Goal: Transaction & Acquisition: Purchase product/service

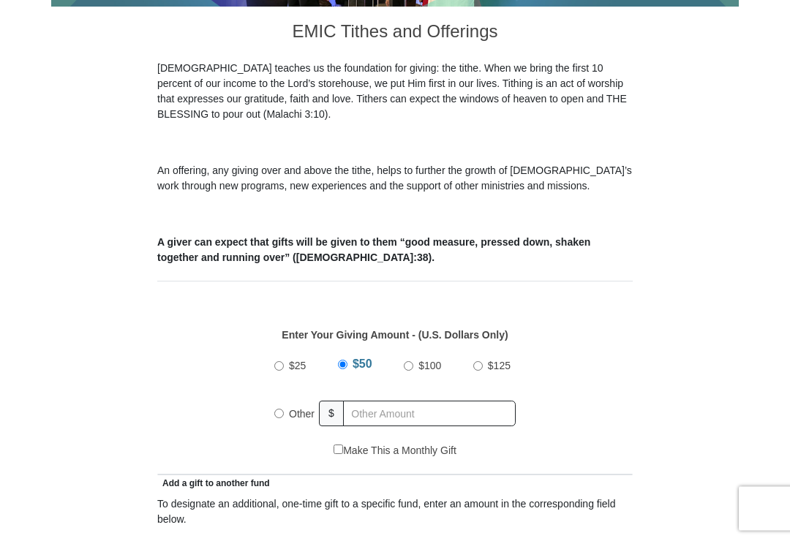
scroll to position [405, 0]
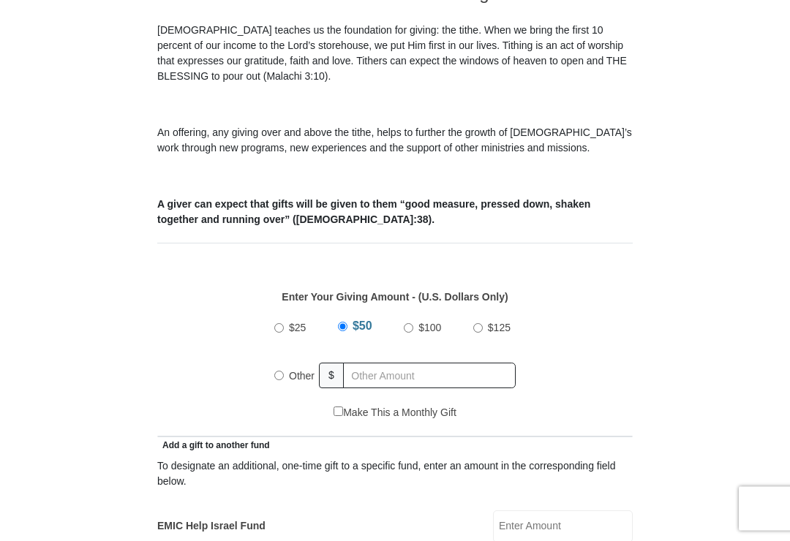
click at [286, 331] on label "$25" at bounding box center [297, 329] width 27 height 26
click at [284, 331] on input "$25" at bounding box center [279, 329] width 10 height 10
radio input "true"
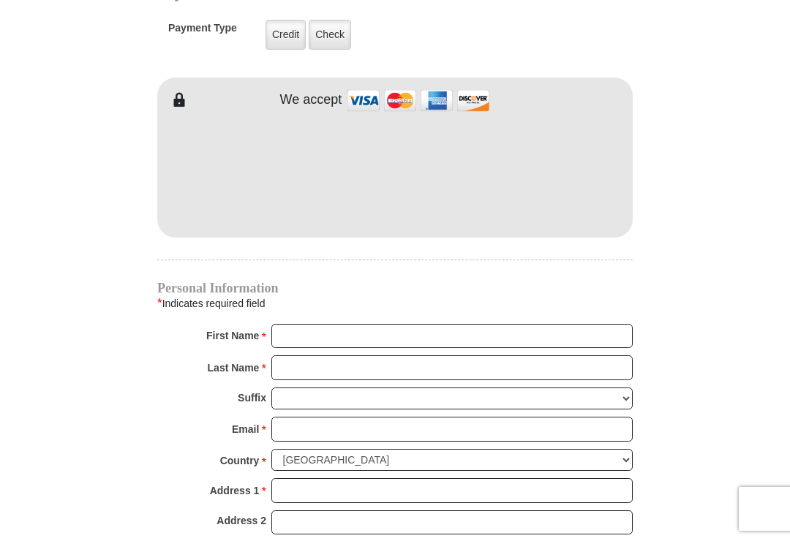
scroll to position [1197, 0]
click at [544, 329] on input "First Name *" at bounding box center [451, 337] width 361 height 25
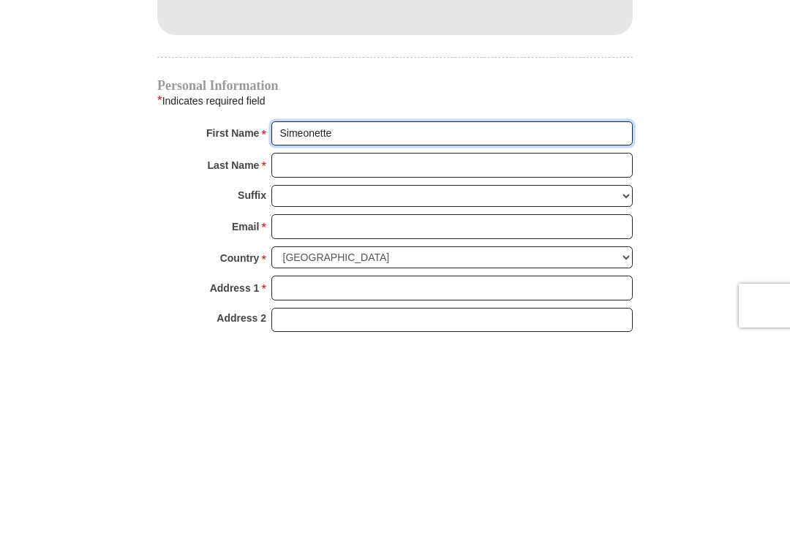
type input "Simeonette"
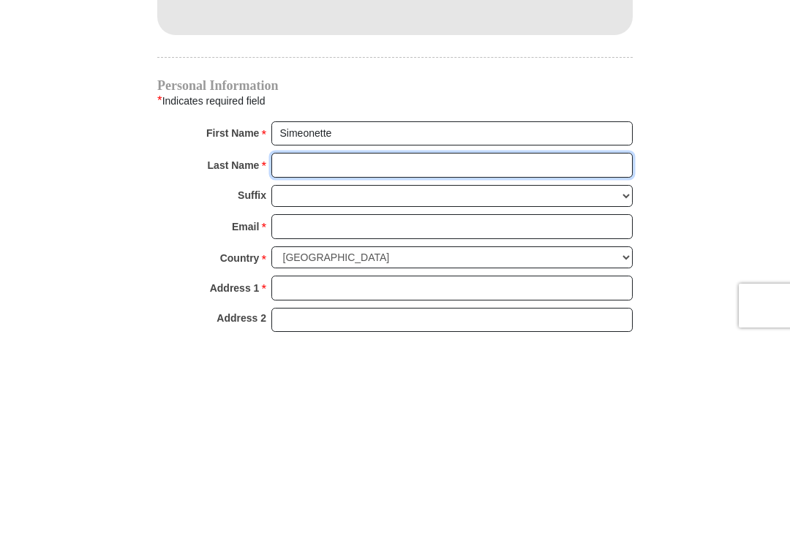
click at [421, 356] on input "Last Name *" at bounding box center [451, 368] width 361 height 25
type input "[PERSON_NAME]"
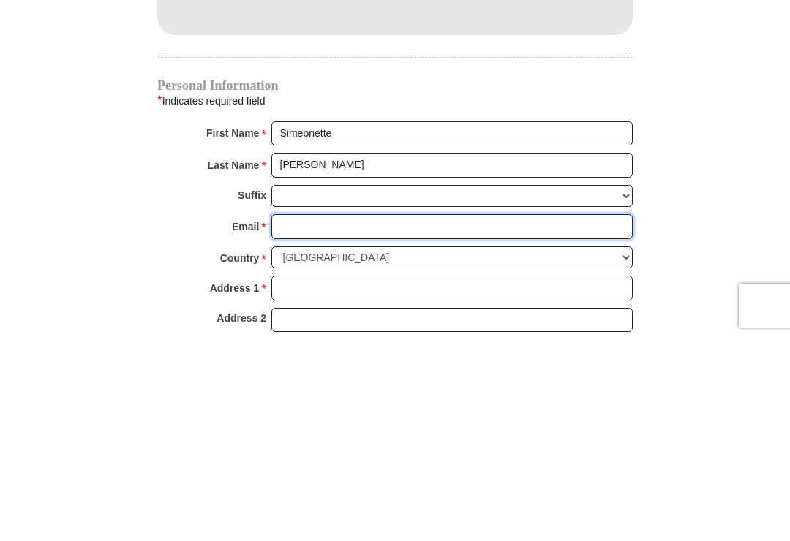
click at [441, 418] on input "Email *" at bounding box center [451, 430] width 361 height 25
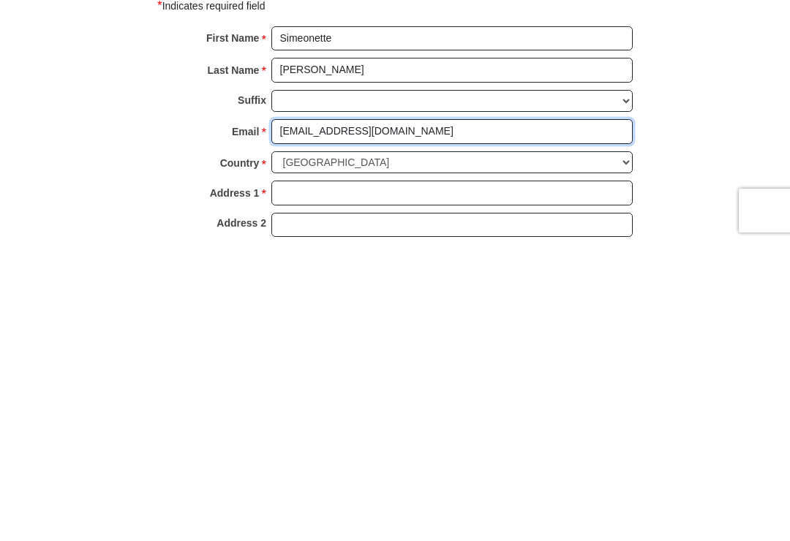
scroll to position [1198, 0]
type input "[EMAIL_ADDRESS][DOMAIN_NAME]"
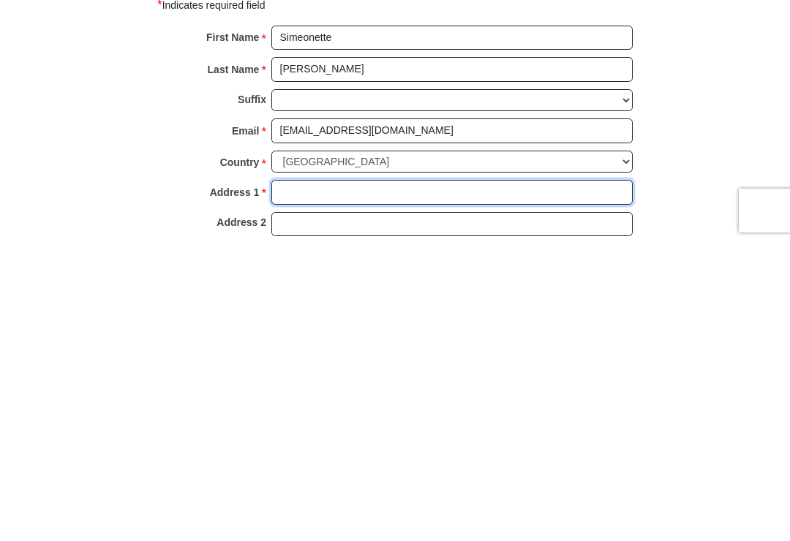
click at [506, 478] on input "Address 1 *" at bounding box center [451, 490] width 361 height 25
type input "[STREET_ADDRESS]"
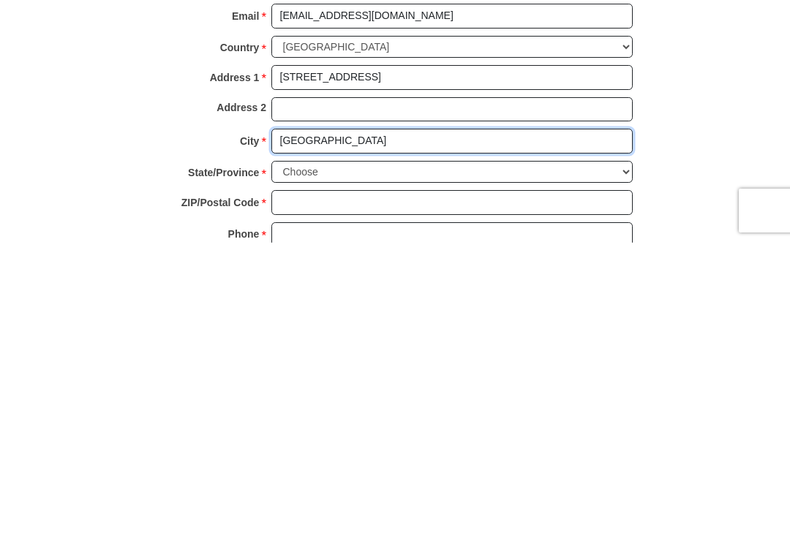
type input "[GEOGRAPHIC_DATA]"
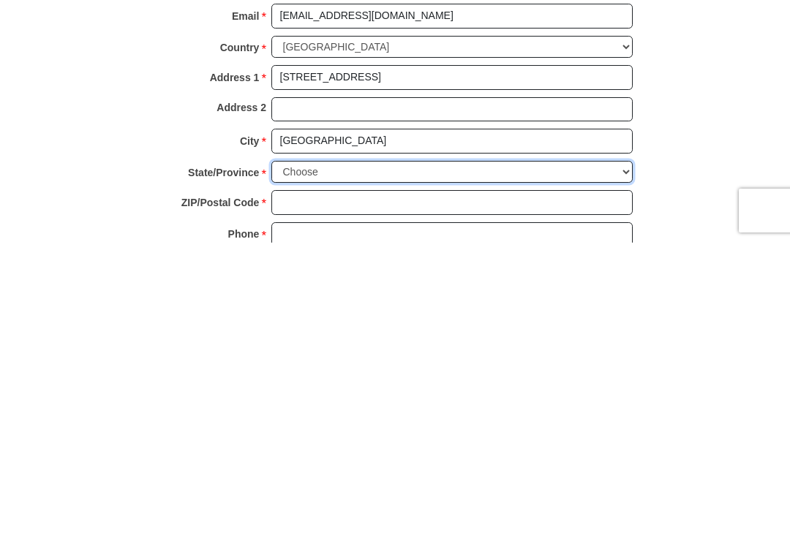
click at [624, 459] on select "Choose [US_STATE] [US_STATE] [US_STATE] [US_STATE] [US_STATE] Armed Forces Amer…" at bounding box center [451, 470] width 361 height 23
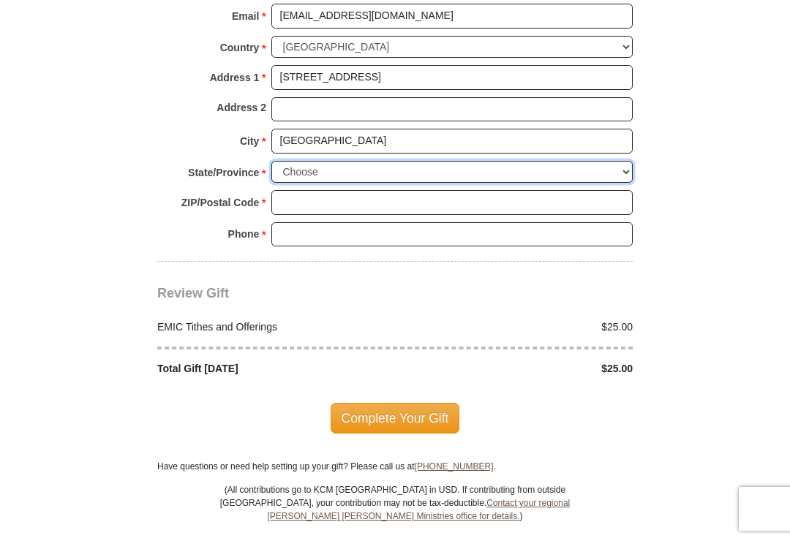
select select "MD"
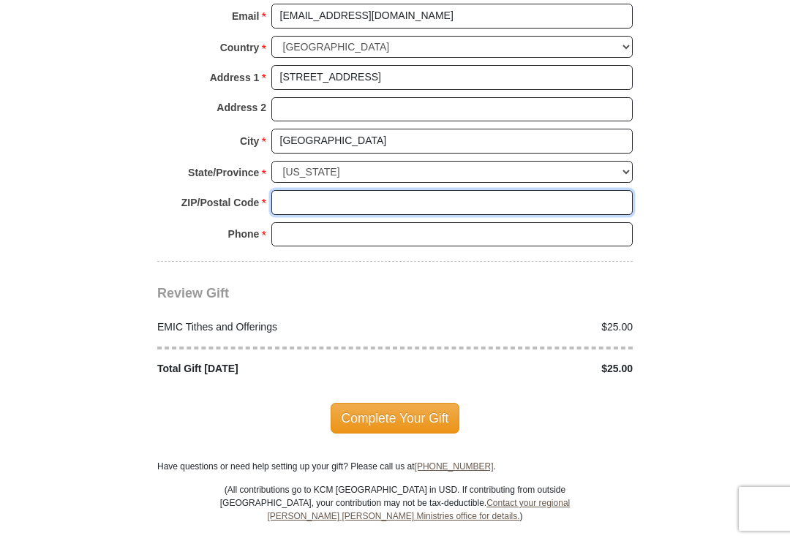
click at [441, 190] on input "ZIP/Postal Code *" at bounding box center [451, 202] width 361 height 25
type input "21136"
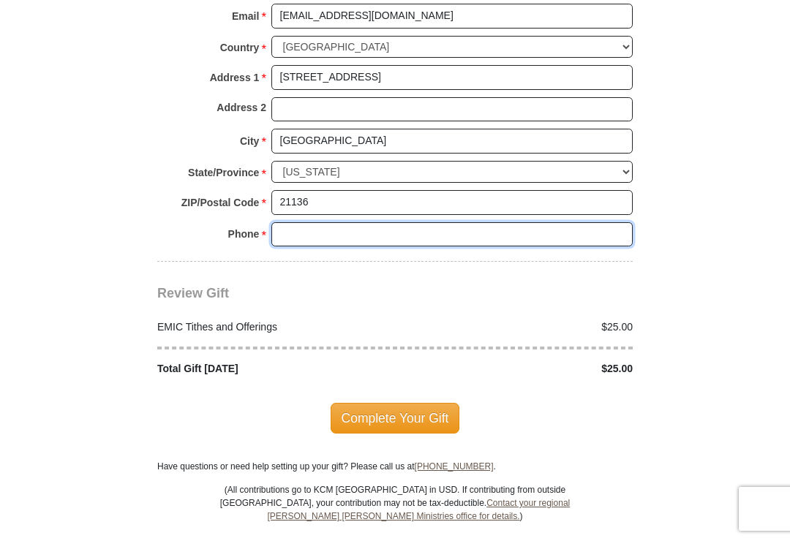
click at [457, 222] on input "Phone * *" at bounding box center [451, 234] width 361 height 25
type input "8452701995"
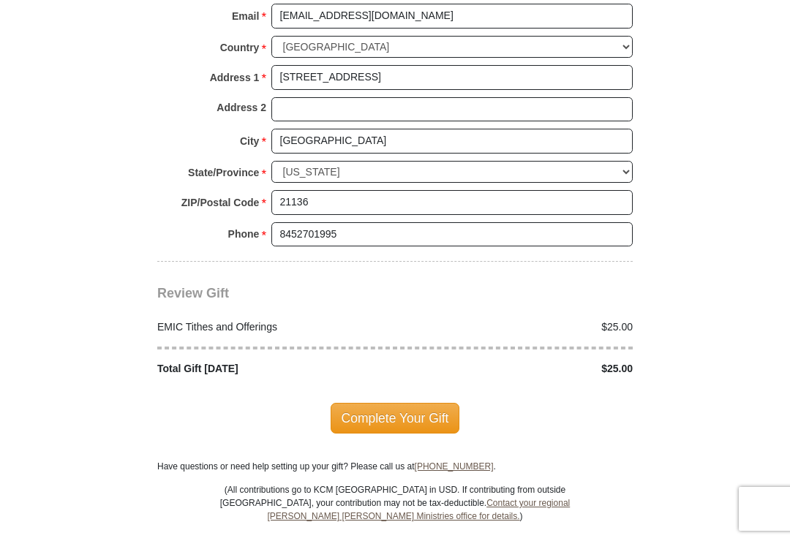
click at [408, 404] on span "Complete Your Gift" at bounding box center [396, 418] width 130 height 31
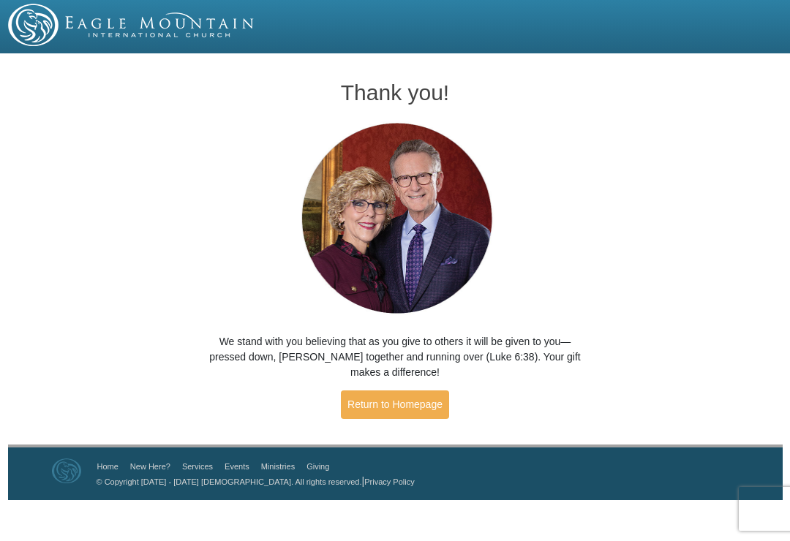
click at [413, 403] on link "Return to Homepage" at bounding box center [395, 405] width 108 height 29
